Goal: Navigation & Orientation: Find specific page/section

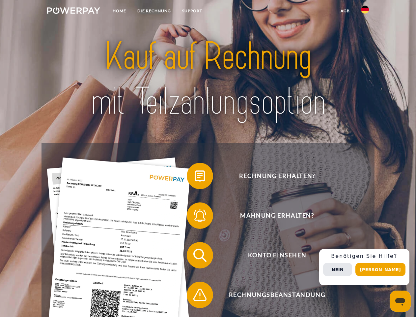
click at [74, 12] on img at bounding box center [73, 10] width 53 height 7
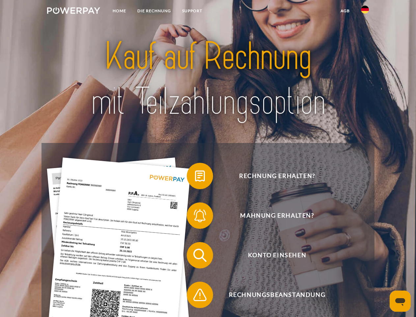
click at [365, 12] on img at bounding box center [365, 10] width 8 height 8
click at [345, 11] on link "agb" at bounding box center [345, 11] width 20 height 12
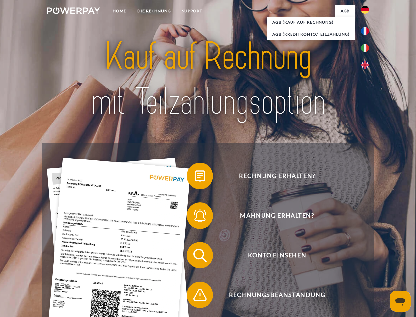
click at [195, 177] on span at bounding box center [190, 175] width 33 height 33
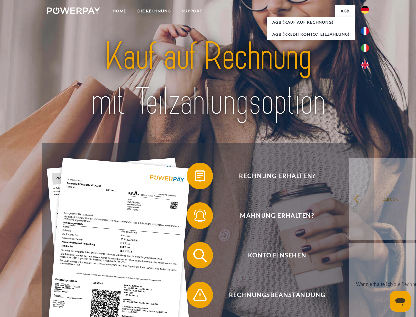
click at [350, 217] on link "zurück" at bounding box center [391, 198] width 82 height 82
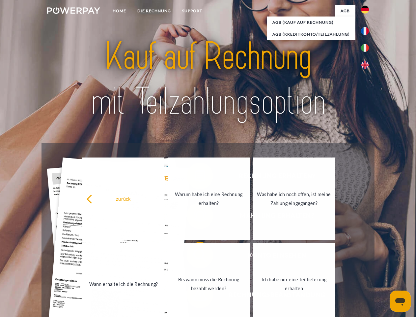
click at [195, 256] on span at bounding box center [190, 254] width 33 height 33
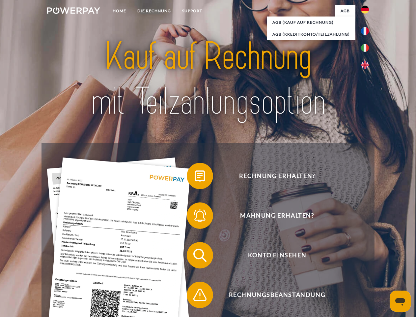
click at [195, 296] on span at bounding box center [190, 294] width 33 height 33
click at [367, 267] on div "Rechnung erhalten? Mahnung erhalten? Konto einsehen" at bounding box center [208, 275] width 333 height 264
click at [351, 268] on span "Konto einsehen" at bounding box center [278, 255] width 162 height 26
click at [383, 269] on header "Home DIE RECHNUNG SUPPORT" at bounding box center [208, 227] width 416 height 455
